Goal: Task Accomplishment & Management: Complete application form

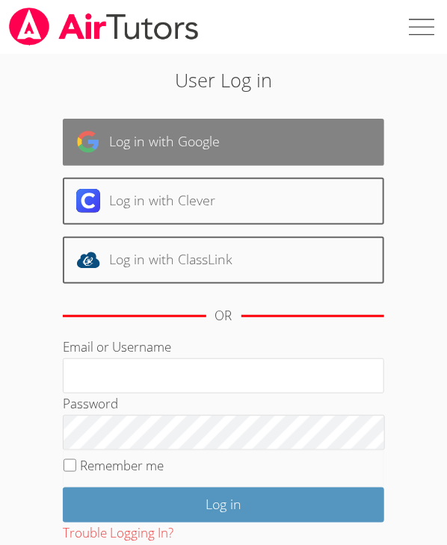
click at [152, 123] on link "Log in with Google" at bounding box center [224, 142] width 322 height 47
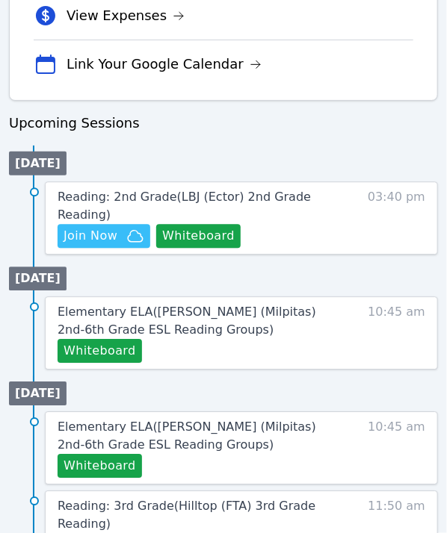
scroll to position [747, 0]
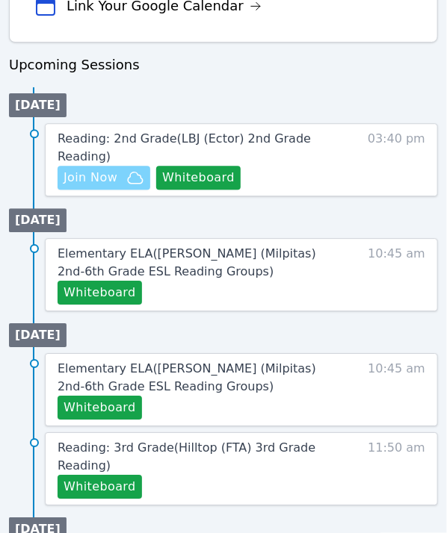
click at [111, 169] on span "Join Now" at bounding box center [91, 178] width 54 height 18
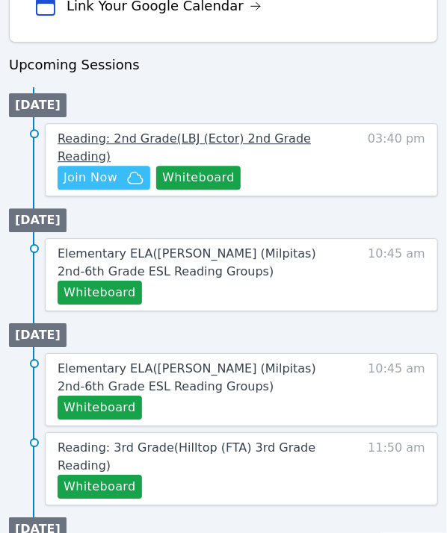
click at [273, 142] on span "Reading: 2nd Grade ( LBJ (Ector) 2nd Grade Reading )" at bounding box center [184, 147] width 253 height 32
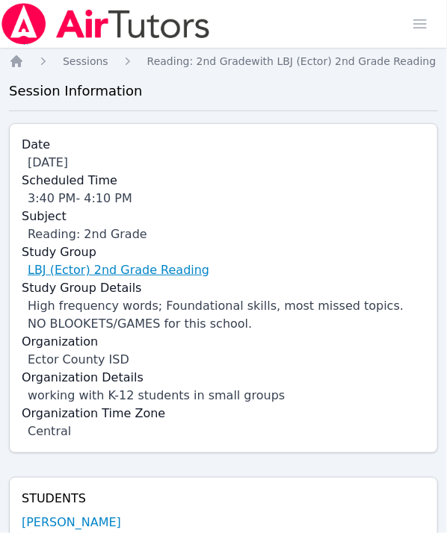
click at [137, 263] on link "LBJ (Ector) 2nd Grade Reading" at bounding box center [119, 270] width 182 height 18
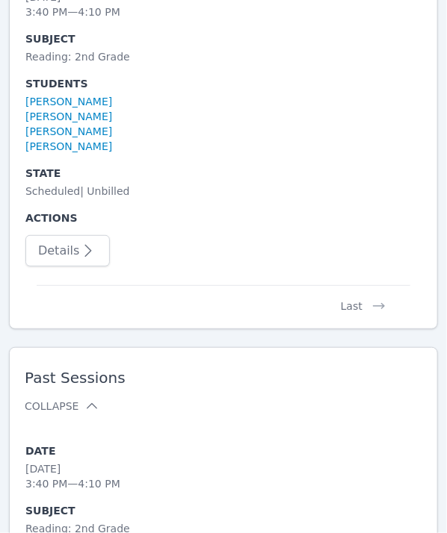
scroll to position [4632, 0]
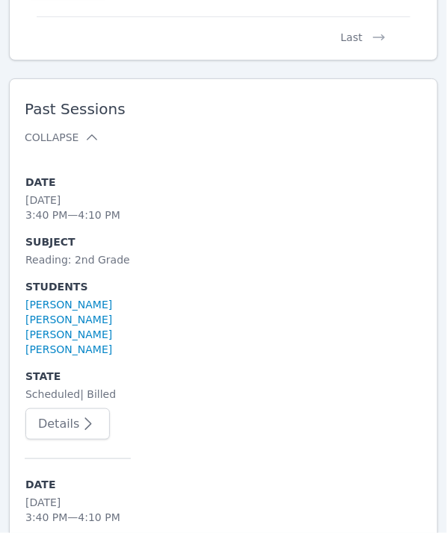
click at [88, 409] on button "Details" at bounding box center [67, 424] width 84 height 31
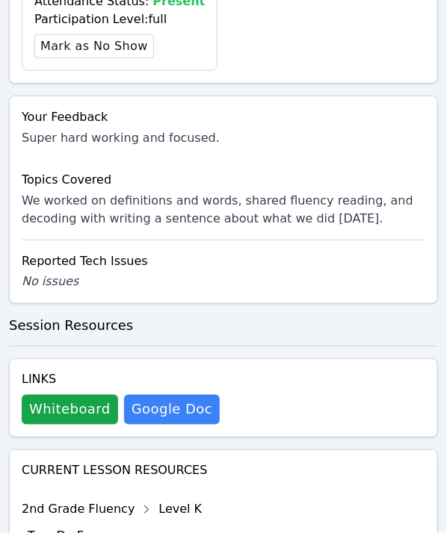
scroll to position [1196, 0]
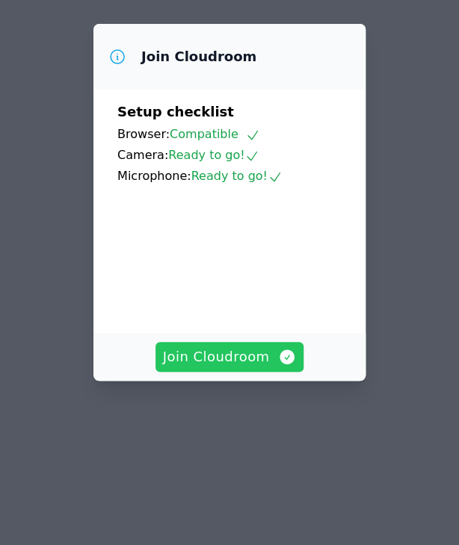
click at [249, 370] on button "Join Cloudroom" at bounding box center [229, 357] width 149 height 30
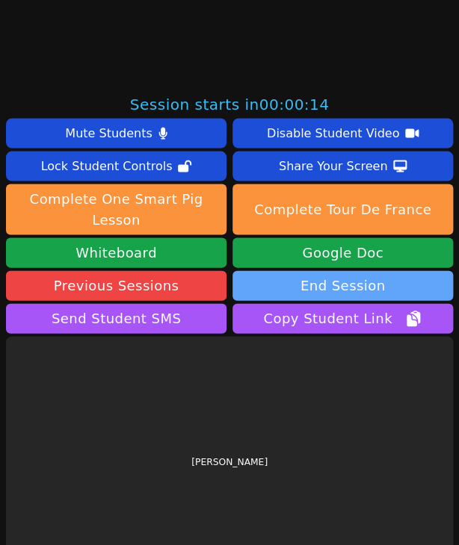
scroll to position [424, 0]
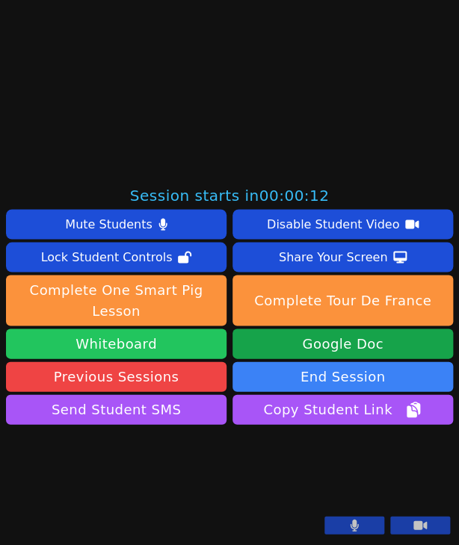
click at [159, 329] on button "Whiteboard" at bounding box center [116, 344] width 220 height 30
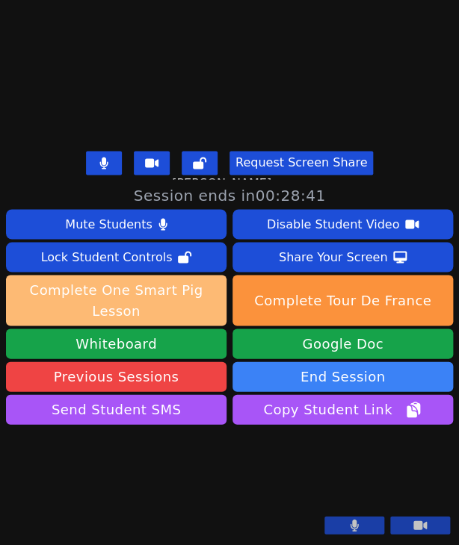
click at [167, 275] on button "Complete One Smart Pig Lesson" at bounding box center [116, 300] width 220 height 51
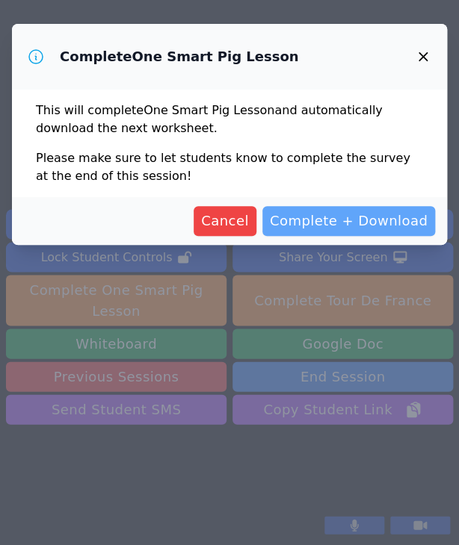
click at [328, 219] on span "Complete + Download" at bounding box center [349, 221] width 158 height 21
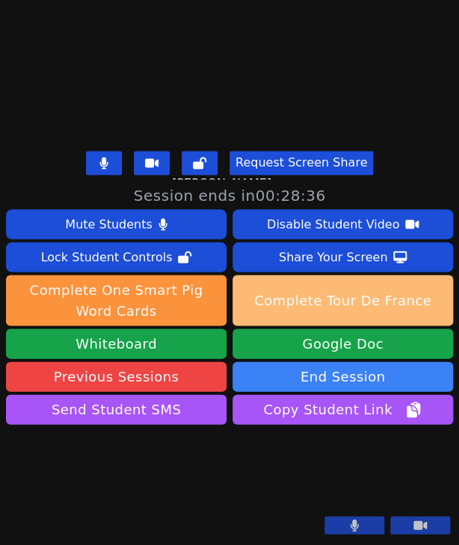
click at [326, 275] on button "Complete Tour De France" at bounding box center [342, 300] width 220 height 51
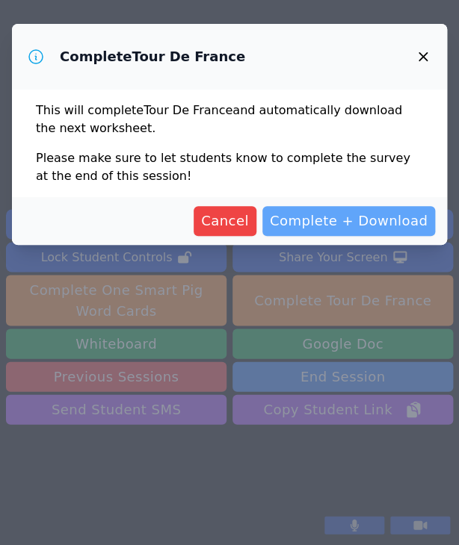
click at [337, 216] on span "Complete + Download" at bounding box center [349, 221] width 158 height 21
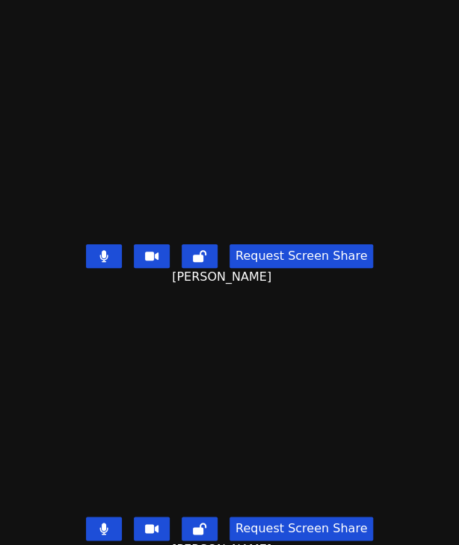
scroll to position [24, 0]
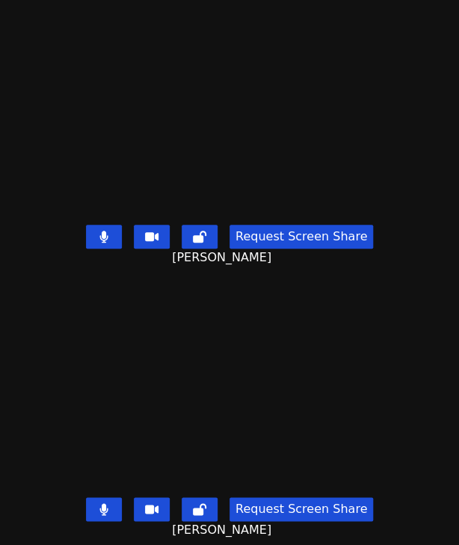
click at [99, 507] on button at bounding box center [104, 510] width 36 height 24
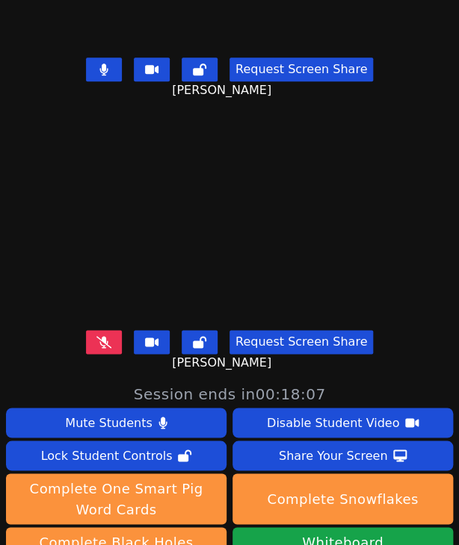
scroll to position [158, 0]
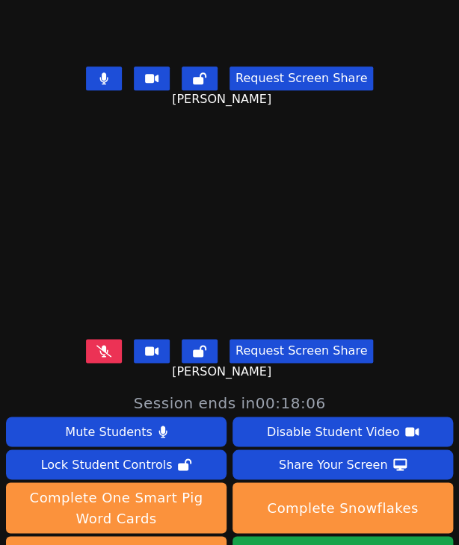
click at [105, 345] on icon at bounding box center [103, 351] width 15 height 12
click at [106, 66] on button at bounding box center [104, 78] width 36 height 24
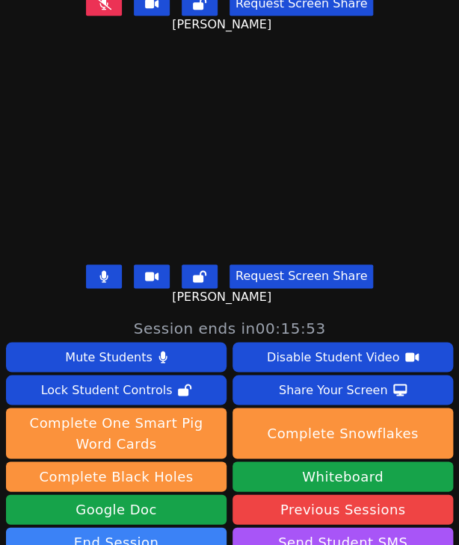
scroll to position [532, 0]
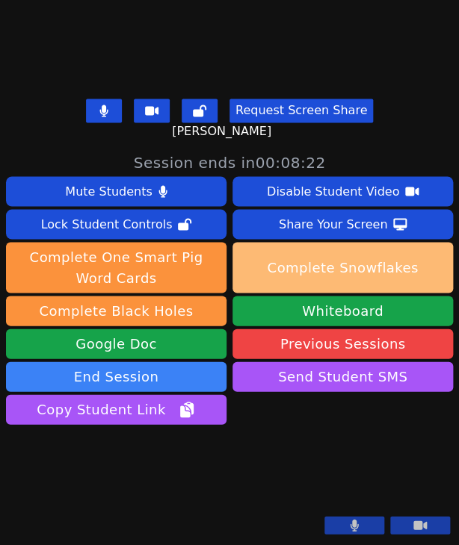
click at [311, 242] on button "Complete Snowflakes" at bounding box center [342, 267] width 220 height 51
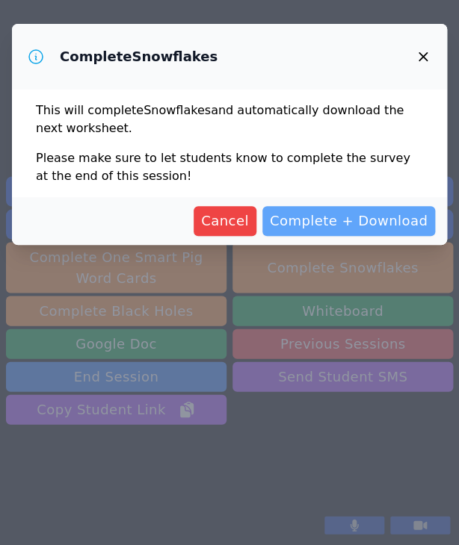
click at [350, 214] on span "Complete + Download" at bounding box center [349, 221] width 158 height 21
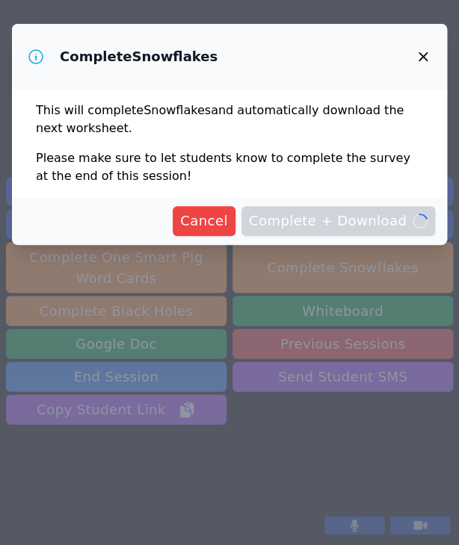
click at [232, 329] on link "Previous Sessions" at bounding box center [342, 344] width 220 height 30
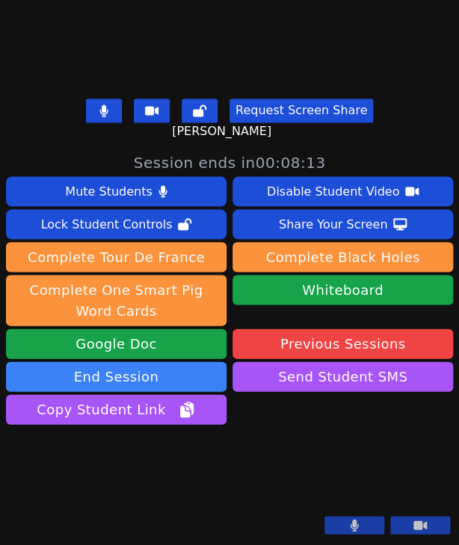
scroll to position [24, 0]
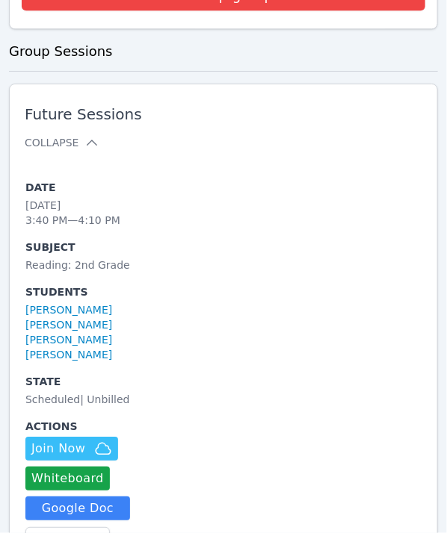
scroll to position [896, 0]
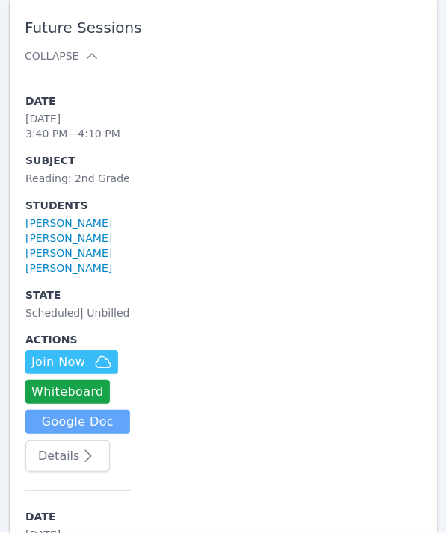
click at [111, 423] on link "Google Doc" at bounding box center [77, 422] width 105 height 24
click at [93, 461] on button "Details" at bounding box center [67, 456] width 84 height 31
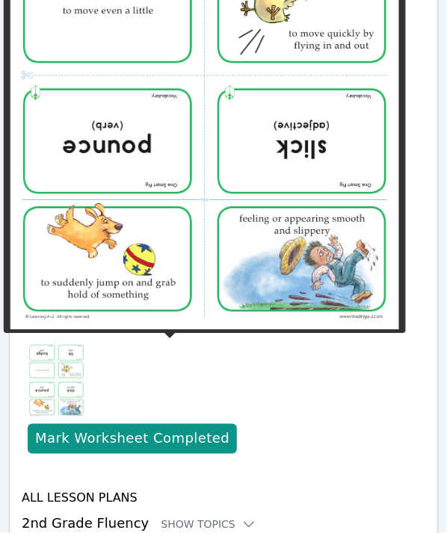
scroll to position [1395, 0]
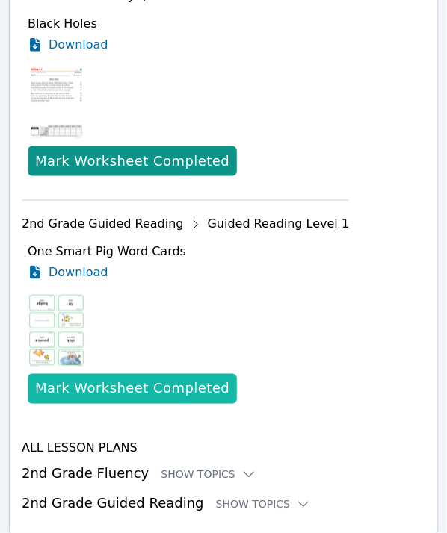
click at [178, 387] on div "Mark Worksheet Completed" at bounding box center [132, 389] width 194 height 21
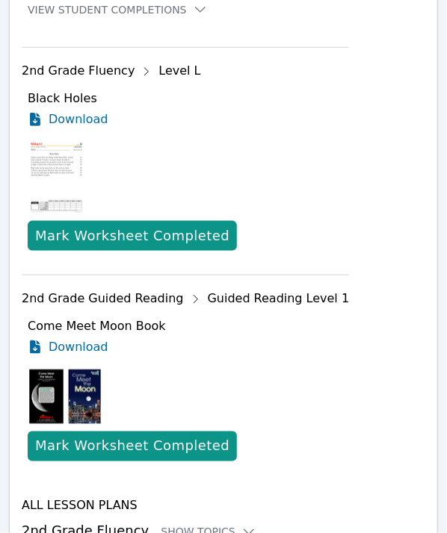
scroll to position [1378, 0]
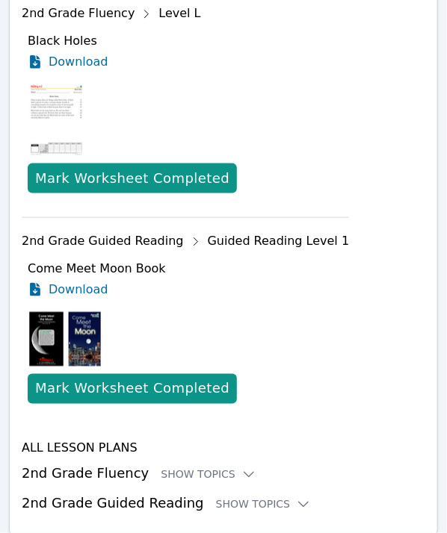
click at [213, 341] on div at bounding box center [188, 340] width 321 height 58
click at [94, 290] on span "Download" at bounding box center [82, 290] width 66 height 18
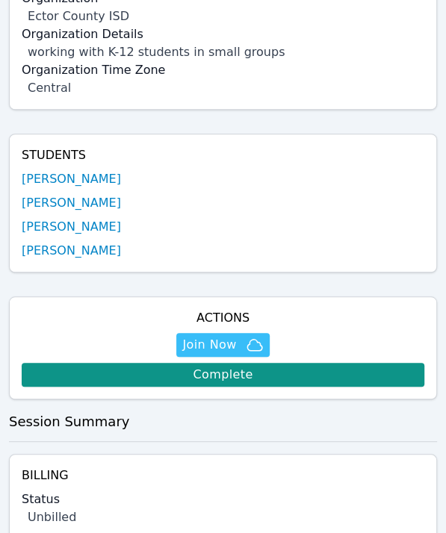
scroll to position [448, 0]
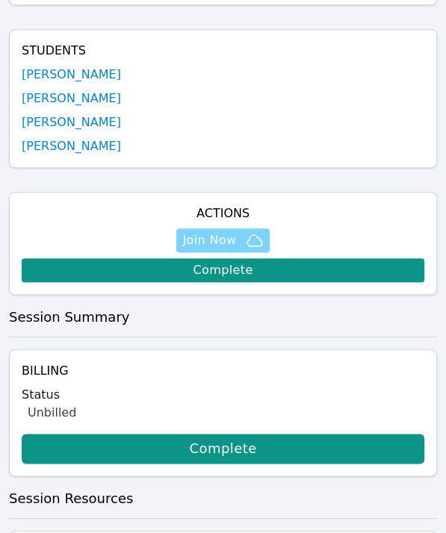
click at [215, 240] on span "Join Now" at bounding box center [209, 241] width 54 height 18
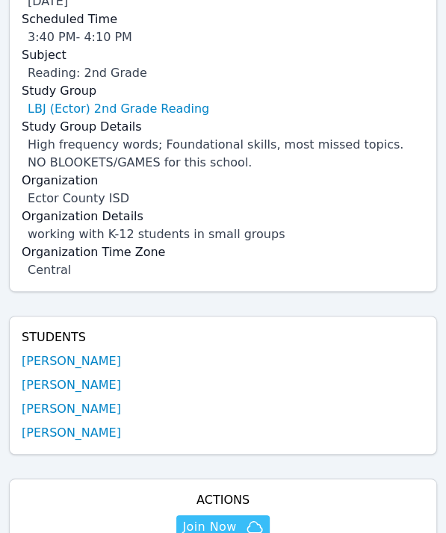
scroll to position [0, 0]
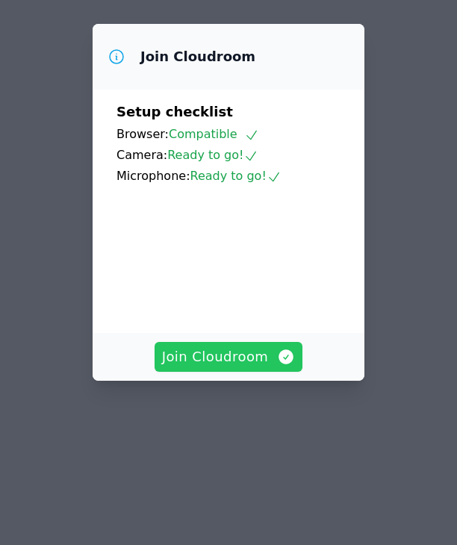
click at [221, 372] on button "Join Cloudroom" at bounding box center [229, 357] width 149 height 30
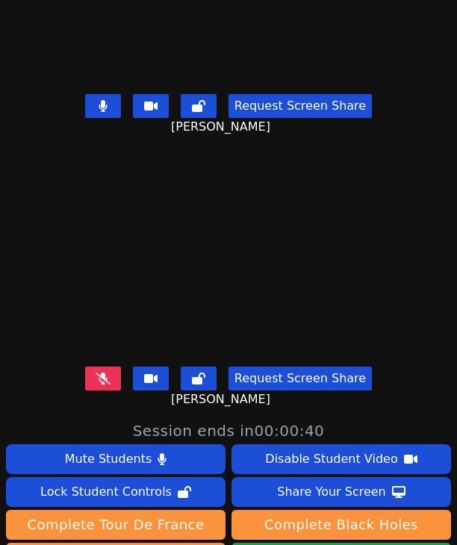
scroll to position [82, 0]
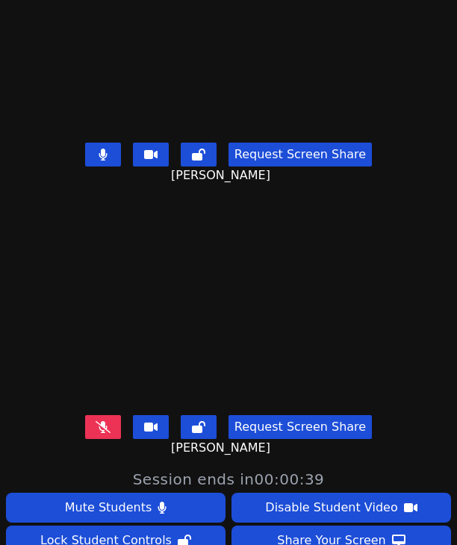
click at [117, 392] on video at bounding box center [229, 280] width 224 height 257
click at [110, 415] on button at bounding box center [103, 427] width 36 height 24
click at [100, 143] on button at bounding box center [103, 155] width 36 height 24
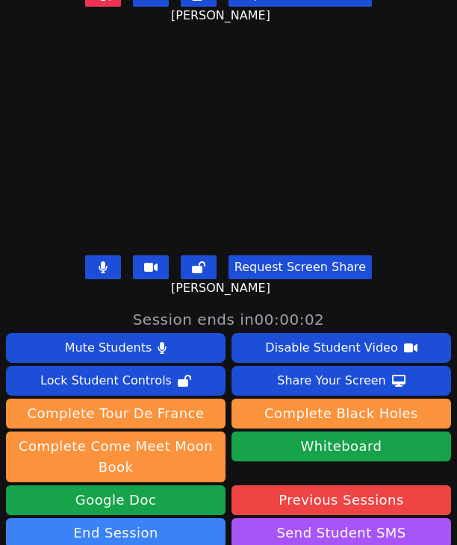
scroll to position [7, 0]
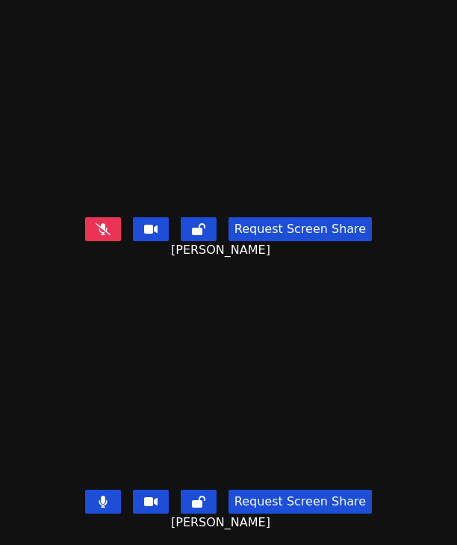
click at [97, 217] on button at bounding box center [103, 229] width 36 height 24
click at [105, 492] on button at bounding box center [103, 502] width 36 height 24
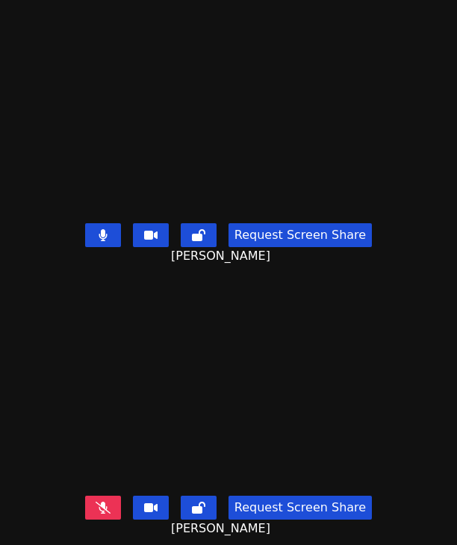
scroll to position [0, 0]
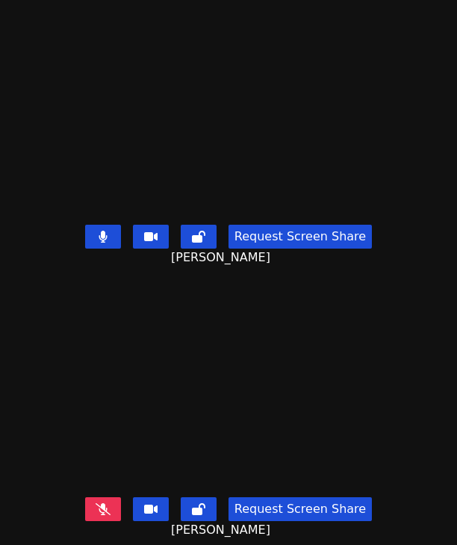
click at [96, 504] on icon at bounding box center [103, 510] width 15 height 12
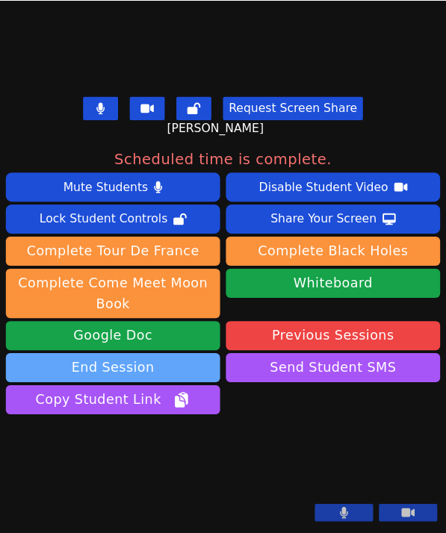
scroll to position [530, 0]
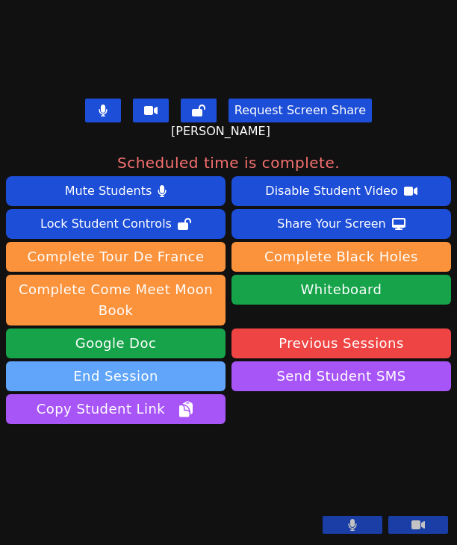
click at [170, 362] on button "End Session" at bounding box center [116, 377] width 220 height 30
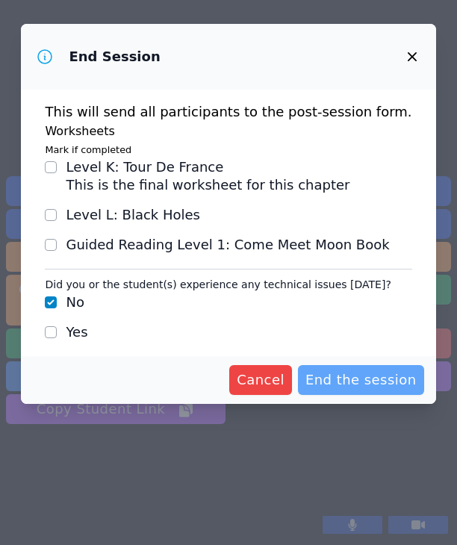
click at [358, 380] on span "End the session" at bounding box center [361, 380] width 111 height 21
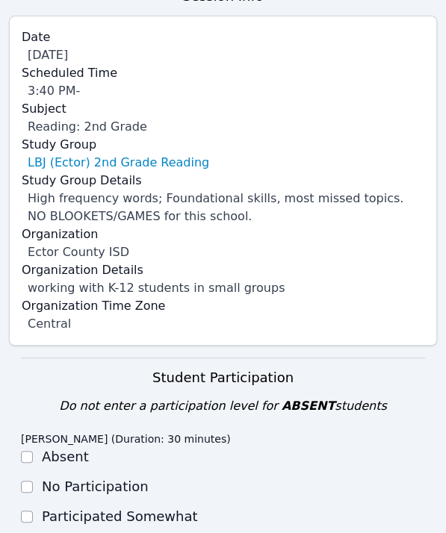
scroll to position [448, 0]
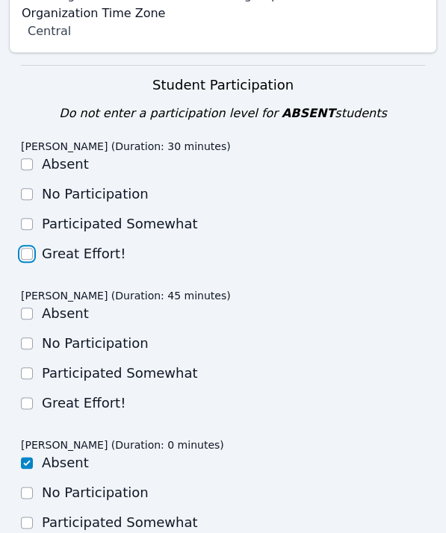
click at [28, 253] on input "Great Effort!" at bounding box center [27, 254] width 12 height 12
checkbox input "true"
click at [22, 404] on input "Great Effort!" at bounding box center [27, 403] width 12 height 12
checkbox input "true"
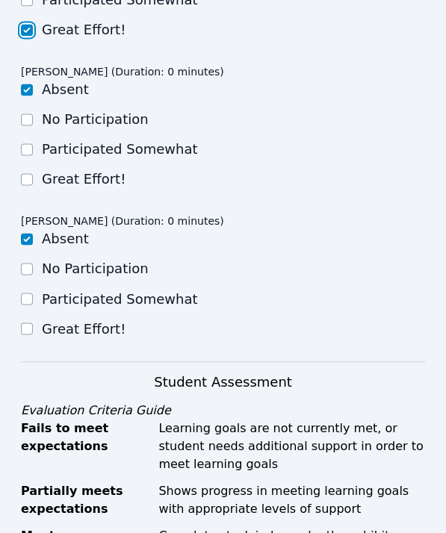
scroll to position [1195, 0]
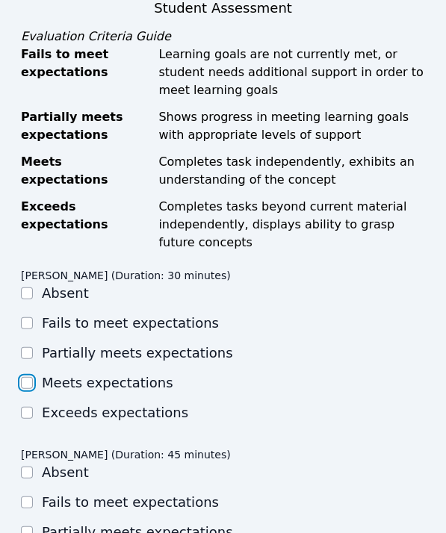
click at [29, 385] on input "Meets expectations" at bounding box center [27, 383] width 12 height 12
checkbox input "true"
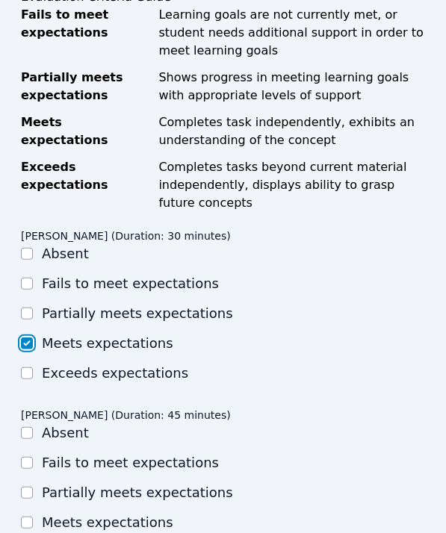
scroll to position [1270, 0]
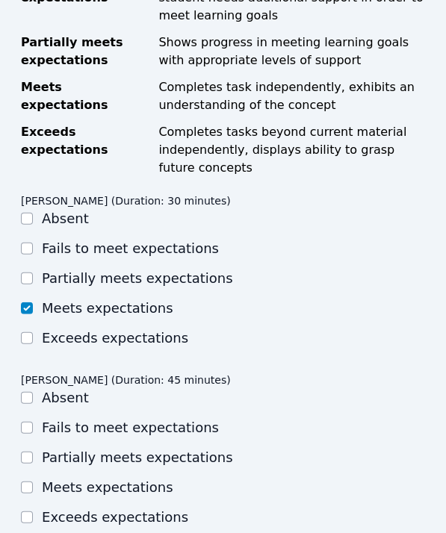
click at [33, 491] on div "Meets expectations" at bounding box center [223, 488] width 404 height 18
click at [23, 485] on input "Meets expectations" at bounding box center [27, 488] width 12 height 12
checkbox input "true"
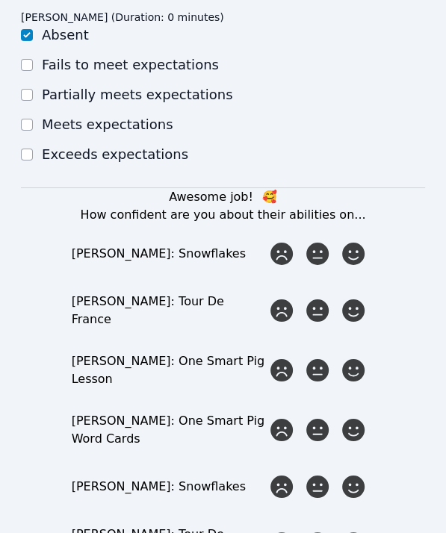
scroll to position [2017, 0]
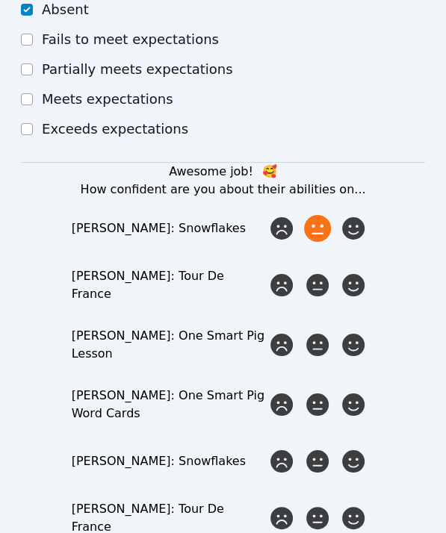
click at [317, 234] on icon at bounding box center [317, 228] width 27 height 27
click at [0, 0] on input "radio" at bounding box center [0, 0] width 0 height 0
click at [313, 292] on icon at bounding box center [317, 285] width 27 height 27
click at [0, 0] on input "radio" at bounding box center [0, 0] width 0 height 0
click at [338, 339] on div at bounding box center [353, 345] width 30 height 30
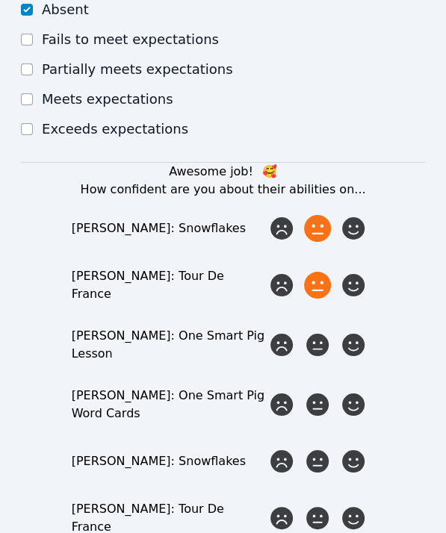
click at [0, 0] on input "radio" at bounding box center [0, 0] width 0 height 0
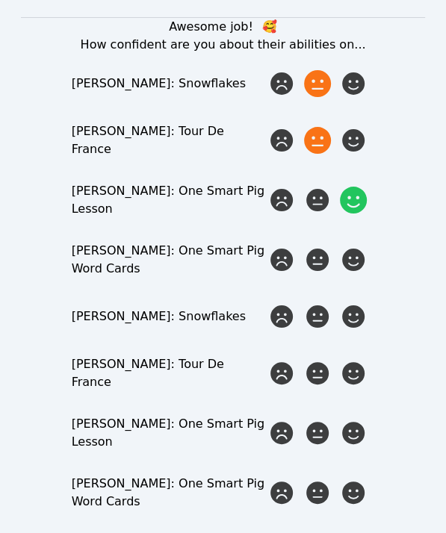
scroll to position [2167, 0]
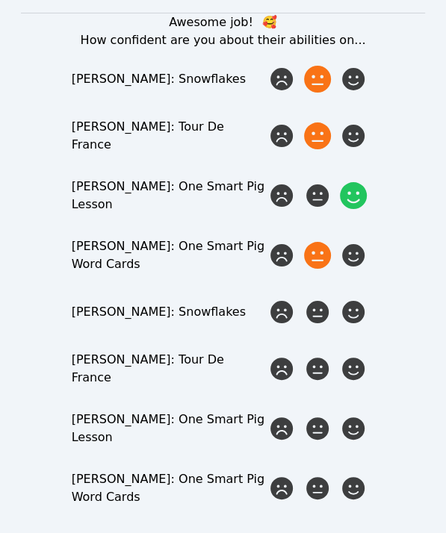
click at [311, 242] on icon at bounding box center [317, 255] width 27 height 27
click at [0, 0] on input "radio" at bounding box center [0, 0] width 0 height 0
click at [317, 312] on icon at bounding box center [317, 312] width 27 height 27
click at [0, 0] on input "radio" at bounding box center [0, 0] width 0 height 0
click at [311, 252] on icon at bounding box center [317, 255] width 27 height 27
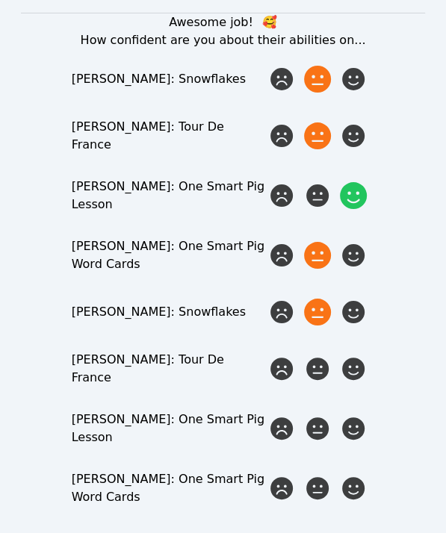
click at [0, 0] on input "radio" at bounding box center [0, 0] width 0 height 0
click at [354, 254] on icon at bounding box center [353, 255] width 27 height 27
click at [0, 0] on input "radio" at bounding box center [0, 0] width 0 height 0
click at [315, 357] on icon at bounding box center [317, 369] width 27 height 27
click at [0, 0] on input "radio" at bounding box center [0, 0] width 0 height 0
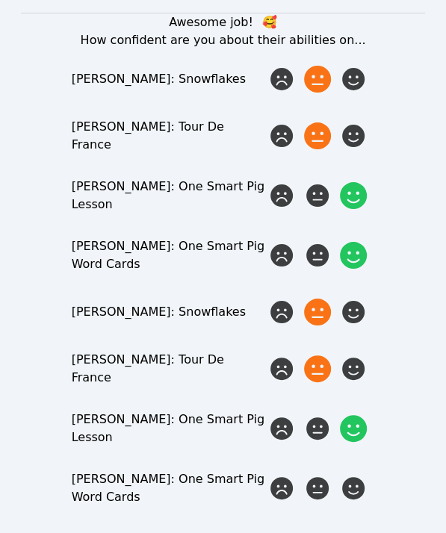
click at [358, 422] on icon at bounding box center [353, 428] width 27 height 27
click at [0, 0] on input "radio" at bounding box center [0, 0] width 0 height 0
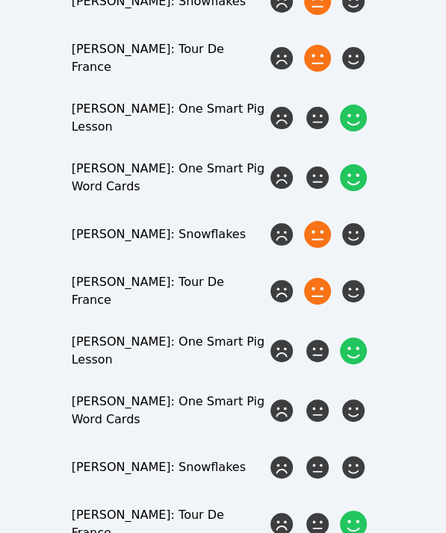
scroll to position [2316, 0]
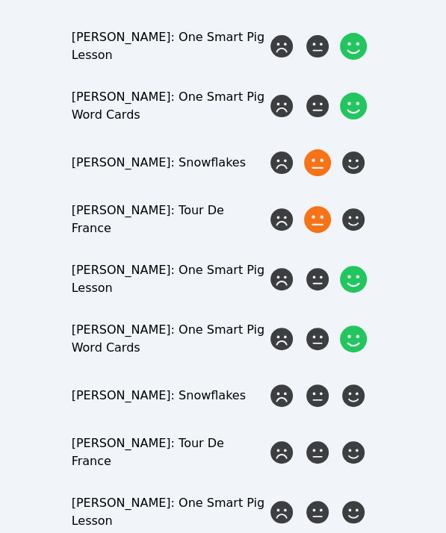
click at [353, 329] on icon at bounding box center [353, 339] width 27 height 27
click at [0, 0] on input "radio" at bounding box center [0, 0] width 0 height 0
click at [324, 389] on icon at bounding box center [317, 396] width 27 height 27
click at [0, 0] on input "radio" at bounding box center [0, 0] width 0 height 0
click at [318, 439] on icon at bounding box center [317, 452] width 27 height 27
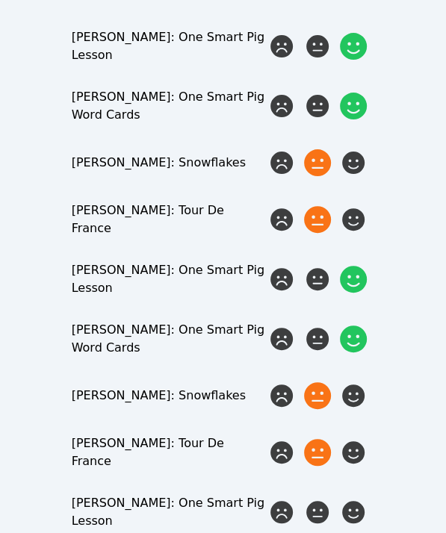
click at [0, 0] on input "radio" at bounding box center [0, 0] width 0 height 0
click at [321, 500] on icon at bounding box center [317, 512] width 27 height 27
click at [0, 0] on input "radio" at bounding box center [0, 0] width 0 height 0
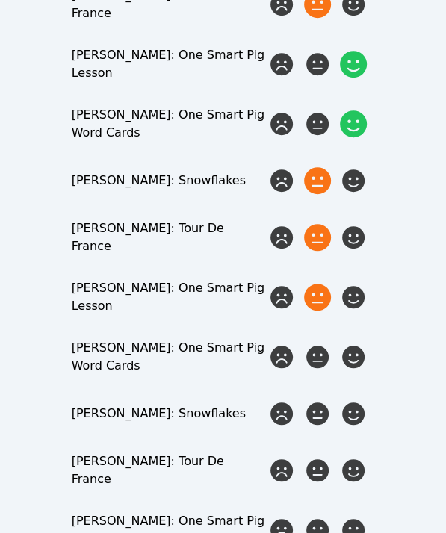
scroll to position [2540, 0]
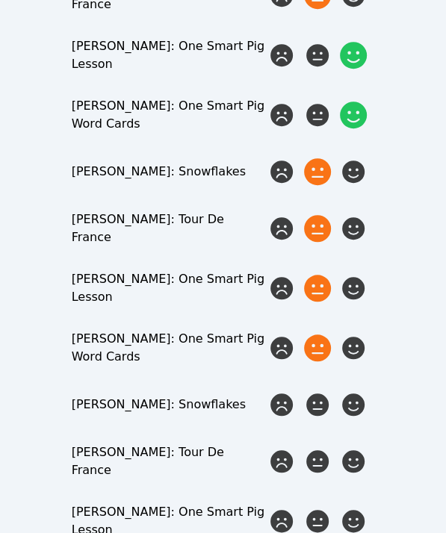
click at [311, 335] on icon at bounding box center [317, 348] width 27 height 27
click at [0, 0] on input "radio" at bounding box center [0, 0] width 0 height 0
click at [320, 391] on icon at bounding box center [317, 404] width 27 height 27
click at [0, 0] on input "radio" at bounding box center [0, 0] width 0 height 0
click at [319, 448] on icon at bounding box center [317, 461] width 27 height 27
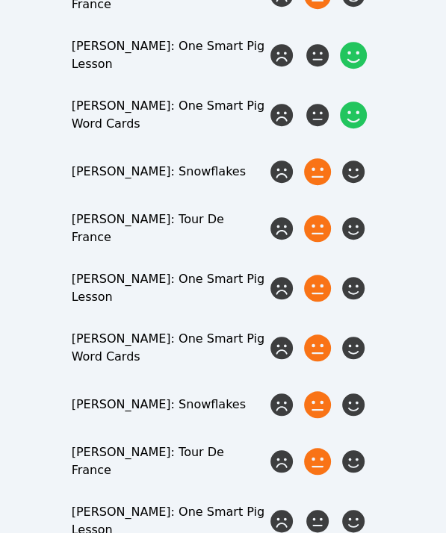
click at [0, 0] on input "radio" at bounding box center [0, 0] width 0 height 0
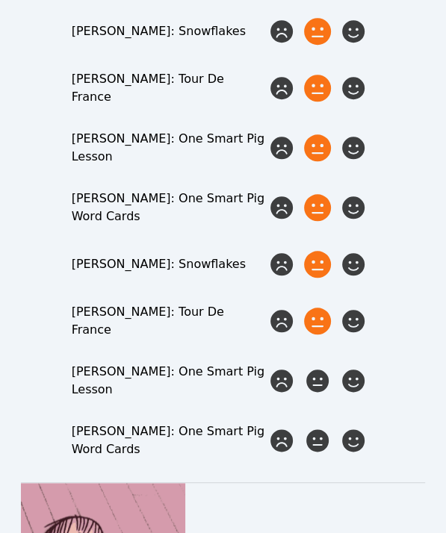
scroll to position [2689, 0]
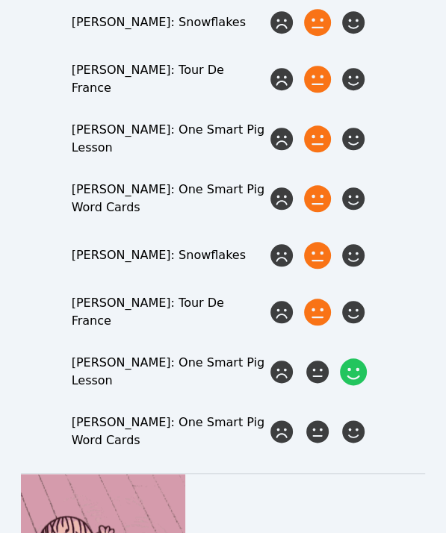
click at [361, 361] on div at bounding box center [353, 372] width 30 height 30
click at [0, 0] on input "radio" at bounding box center [0, 0] width 0 height 0
click at [358, 418] on icon at bounding box center [353, 431] width 27 height 27
click at [0, 0] on input "radio" at bounding box center [0, 0] width 0 height 0
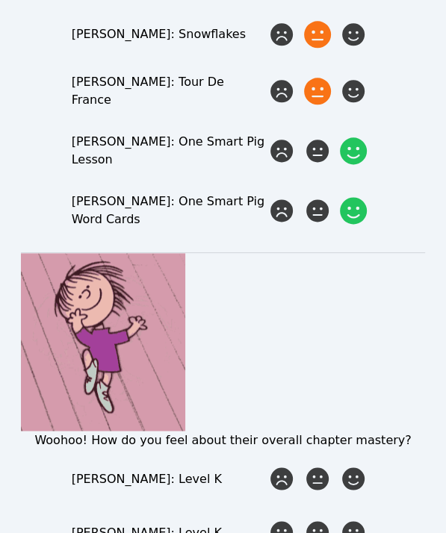
scroll to position [3063, 0]
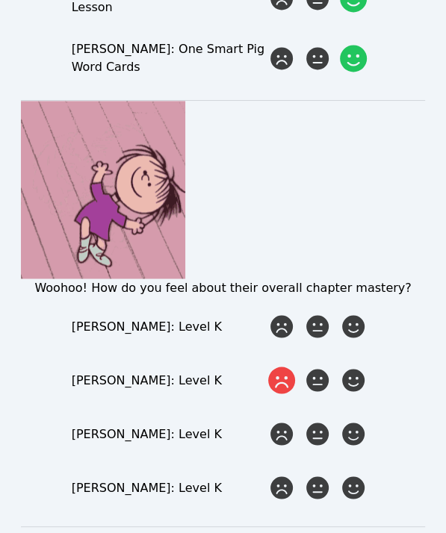
click at [278, 367] on icon at bounding box center [281, 380] width 27 height 27
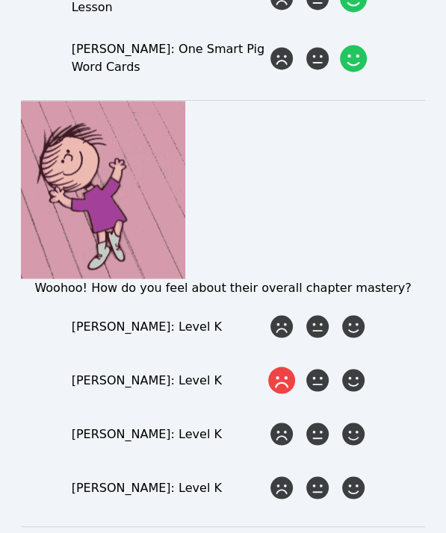
click at [0, 0] on input "radio" at bounding box center [0, 0] width 0 height 0
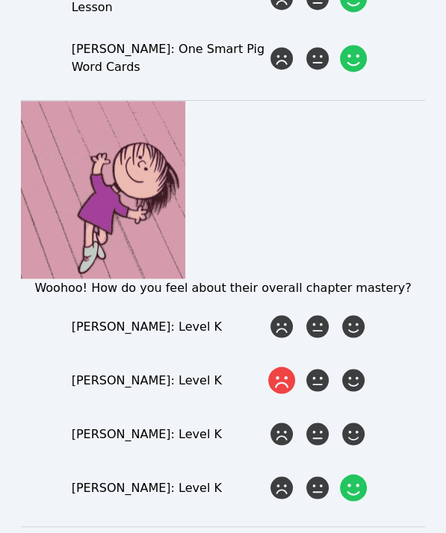
click at [350, 474] on icon at bounding box center [353, 487] width 27 height 27
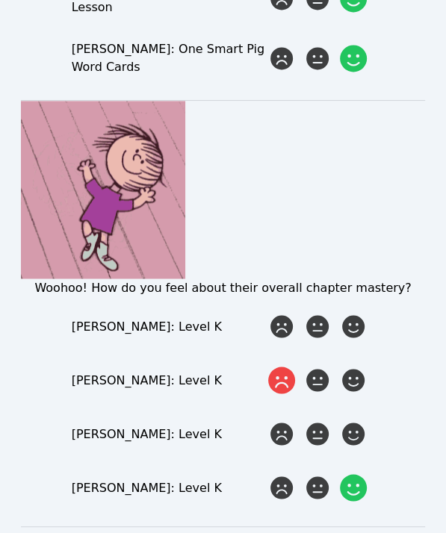
click at [0, 0] on input "radio" at bounding box center [0, 0] width 0 height 0
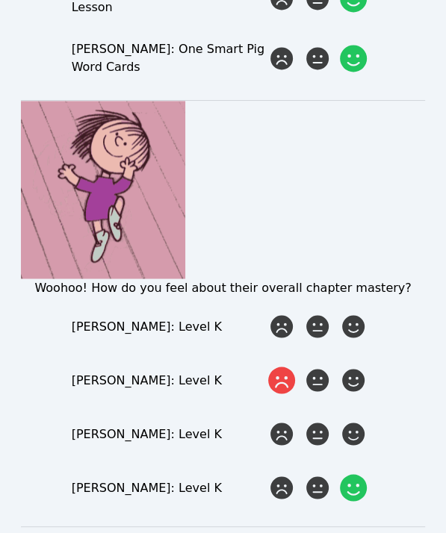
click at [338, 374] on div "Woohoo! How do you feel about their overall chapter mastery? GISELLE FRANCO: Le…" at bounding box center [223, 302] width 404 height 402
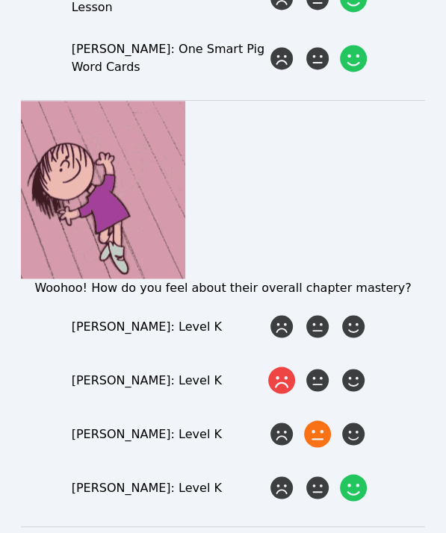
click at [320, 421] on icon at bounding box center [317, 434] width 27 height 27
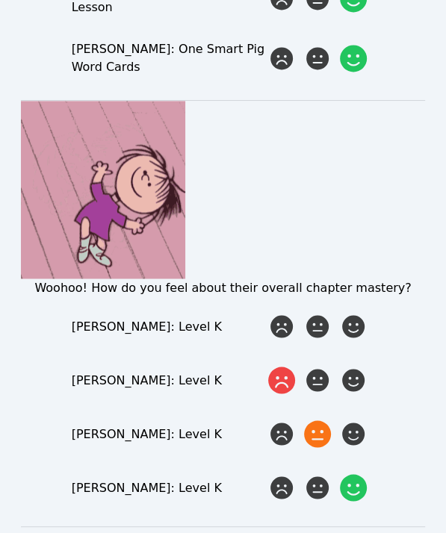
click at [0, 0] on input "radio" at bounding box center [0, 0] width 0 height 0
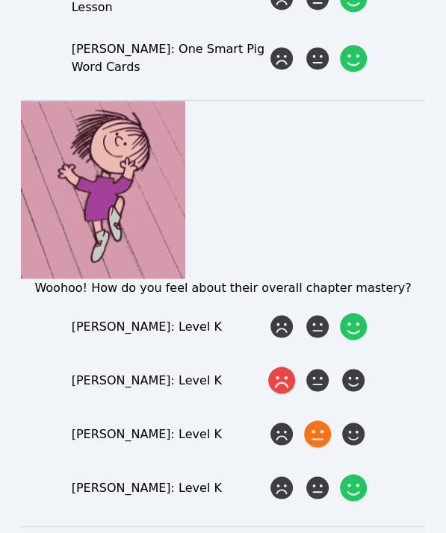
click at [362, 313] on icon at bounding box center [353, 326] width 27 height 27
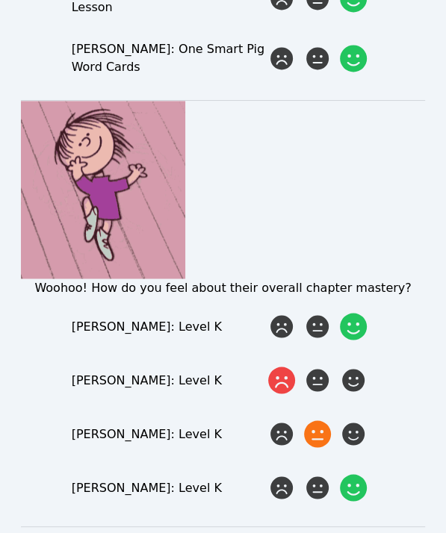
click at [0, 0] on input "radio" at bounding box center [0, 0] width 0 height 0
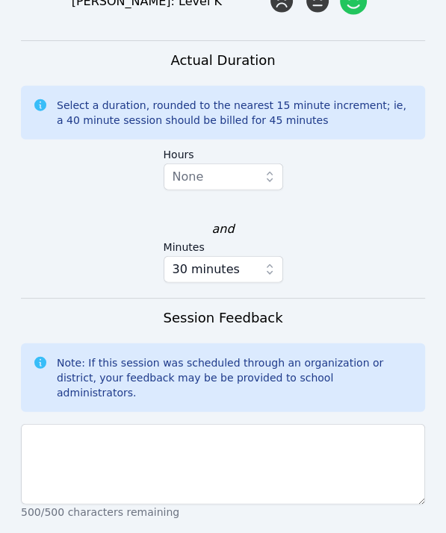
scroll to position [3735, 0]
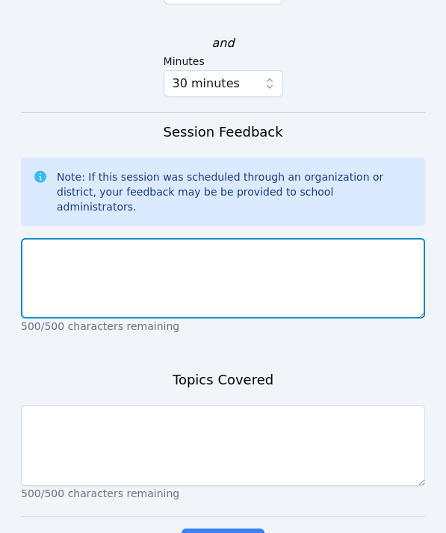
click at [99, 261] on textarea at bounding box center [223, 278] width 404 height 81
type textarea "Hard working and focused"
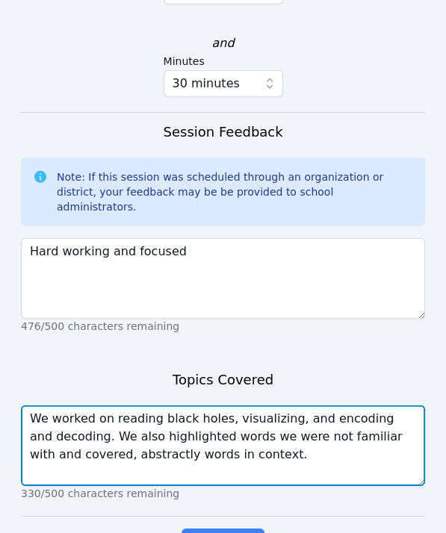
scroll to position [0, 0]
type textarea "We worked on reading black holes, visualizing, and encoding and decoding. We al…"
